Goal: Navigation & Orientation: Find specific page/section

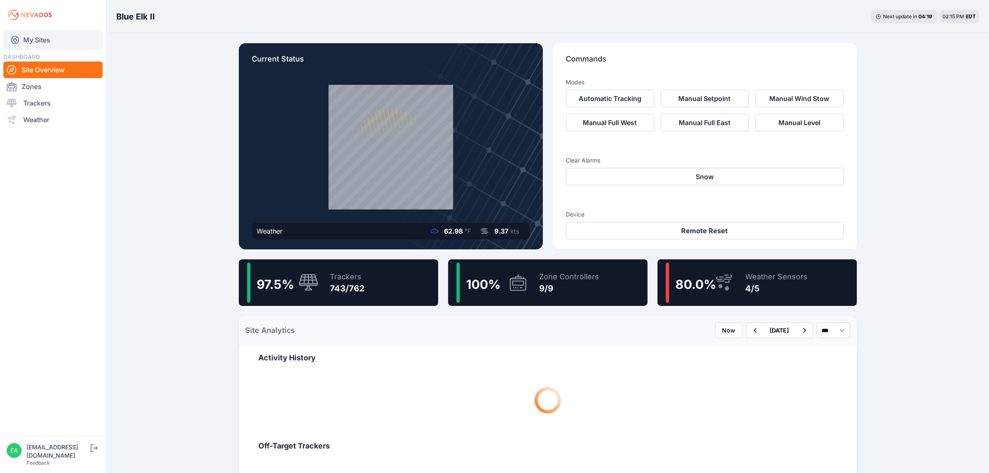
click at [48, 38] on link "My Sites" at bounding box center [52, 40] width 99 height 20
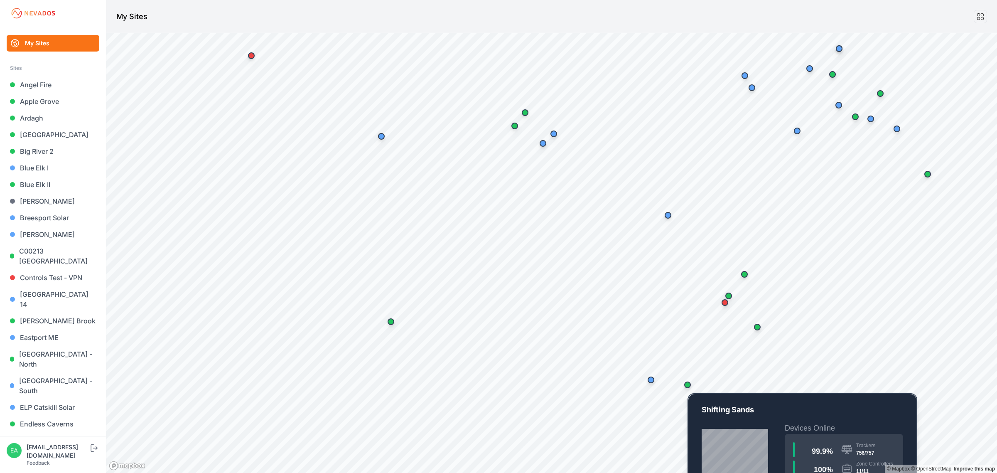
click at [696, 387] on div "Map marker" at bounding box center [687, 384] width 17 height 17
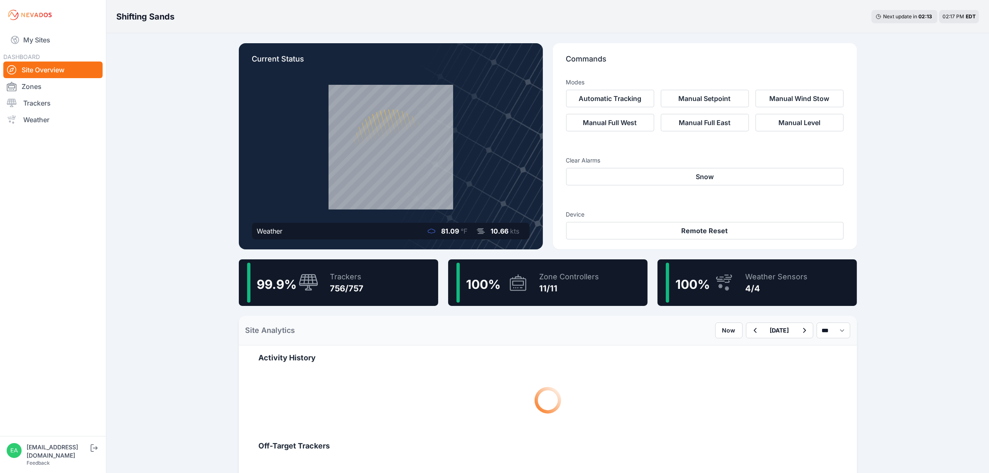
click at [343, 273] on div "Trackers" at bounding box center [347, 277] width 34 height 12
